Goal: Communication & Community: Participate in discussion

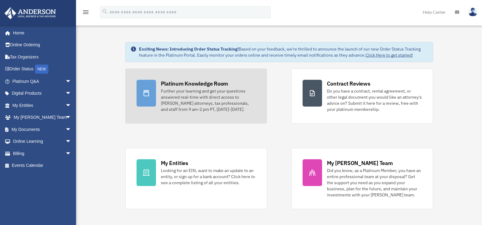
click at [181, 96] on div "Further your learning and get your questions answered real-time with direct acc…" at bounding box center [208, 100] width 95 height 24
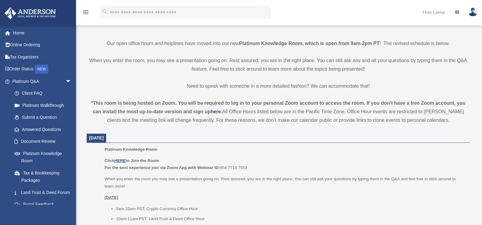
scroll to position [134, 0]
click at [120, 162] on p "Click HERE to Join the Room For the best experience join via Zoom App with Webi…" at bounding box center [285, 163] width 361 height 14
click at [120, 161] on u "HERE" at bounding box center [119, 159] width 11 height 5
